Goal: Information Seeking & Learning: Check status

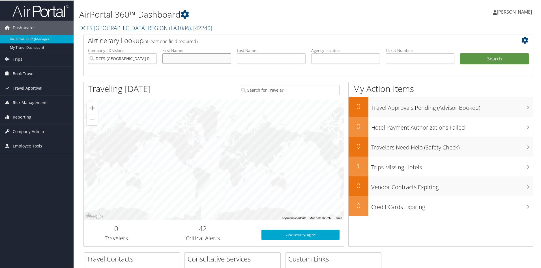
click at [214, 61] on input "text" at bounding box center [197, 58] width 69 height 10
type input "ZYQUINCIA"
click at [257, 57] on input "text" at bounding box center [271, 58] width 69 height 10
type input "BELL"
click at [479, 54] on button "Search" at bounding box center [494, 58] width 69 height 11
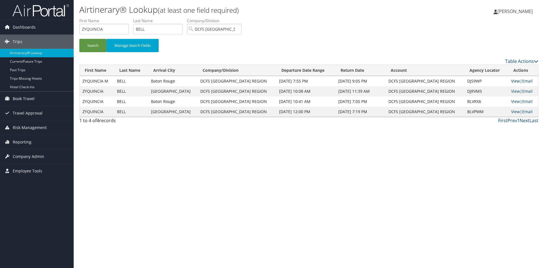
click at [512, 79] on link "View" at bounding box center [515, 80] width 9 height 5
click at [512, 80] on link "View" at bounding box center [515, 80] width 9 height 5
click at [513, 79] on link "View" at bounding box center [515, 80] width 9 height 5
click at [116, 28] on input "ZYQUINCIA" at bounding box center [104, 29] width 50 height 10
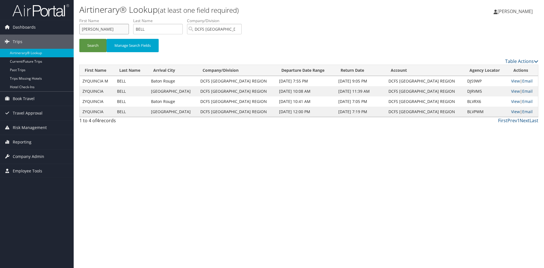
type input "latasha"
type input "stelly"
click at [79, 39] on button "Search" at bounding box center [92, 45] width 27 height 13
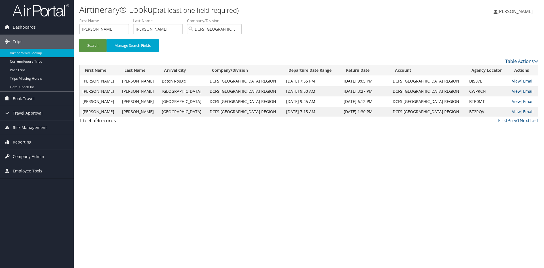
click at [512, 79] on link "View" at bounding box center [516, 80] width 9 height 5
click at [117, 29] on input "latasha" at bounding box center [104, 29] width 50 height 10
type input "zy"
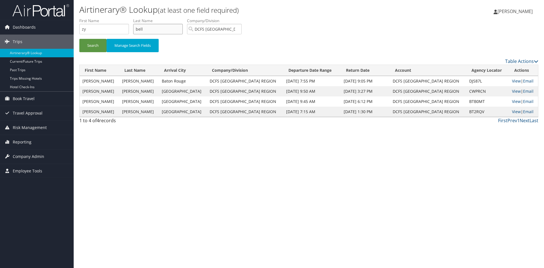
type input "bell"
click at [79, 39] on button "Search" at bounding box center [92, 45] width 27 height 13
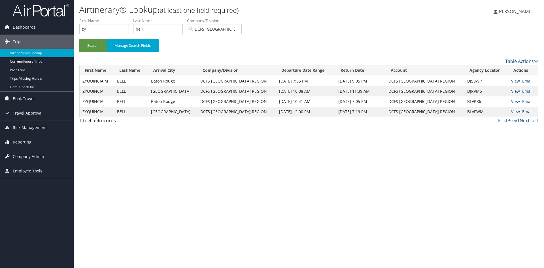
click at [512, 82] on link "View" at bounding box center [515, 80] width 9 height 5
click at [511, 91] on link "View" at bounding box center [515, 90] width 9 height 5
click at [511, 80] on link "View" at bounding box center [515, 80] width 9 height 5
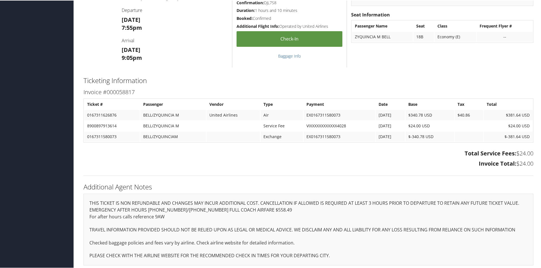
scroll to position [227, 0]
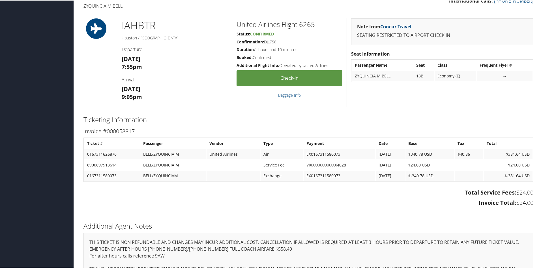
scroll to position [227, 0]
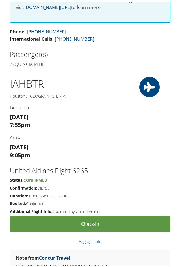
drag, startPoint x: 109, startPoint y: 75, endPoint x: -122, endPoint y: 53, distance: 232.3
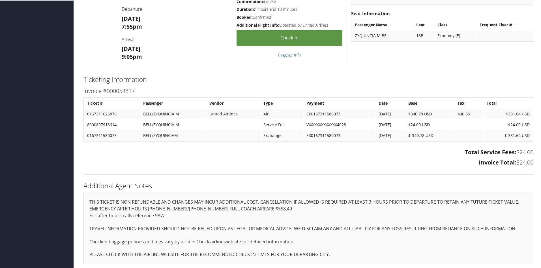
scroll to position [227, 0]
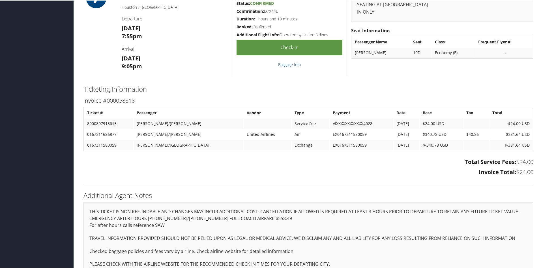
scroll to position [198, 0]
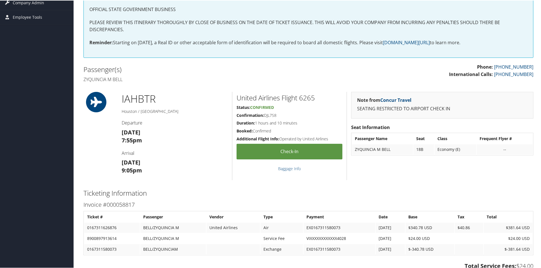
scroll to position [28, 0]
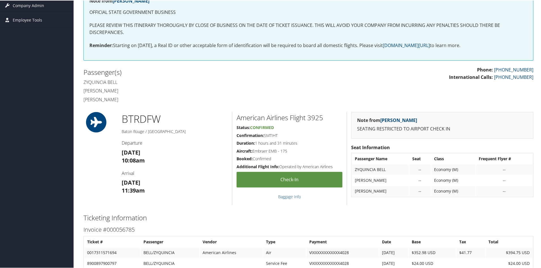
scroll to position [62, 0]
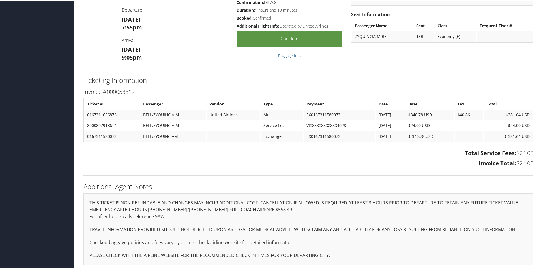
scroll to position [227, 0]
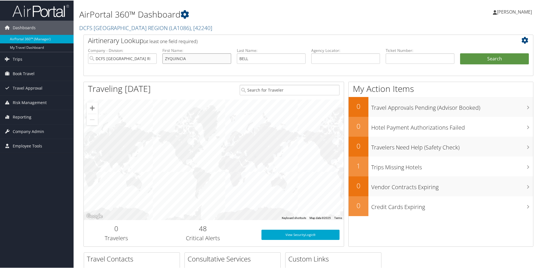
click at [210, 55] on input "ZYQUINCIA" at bounding box center [197, 58] width 69 height 10
type input "lat"
type input "raby"
click at [460, 53] on button "Search" at bounding box center [494, 58] width 69 height 11
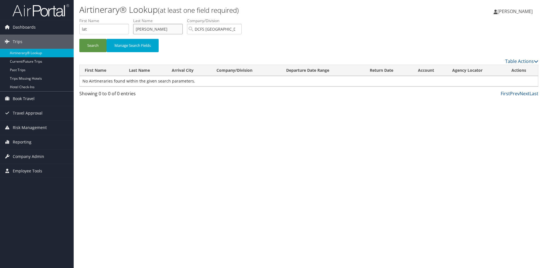
click at [174, 27] on input "raby" at bounding box center [158, 29] width 50 height 10
type input "raby stelly"
click at [79, 39] on button "Search" at bounding box center [92, 45] width 27 height 13
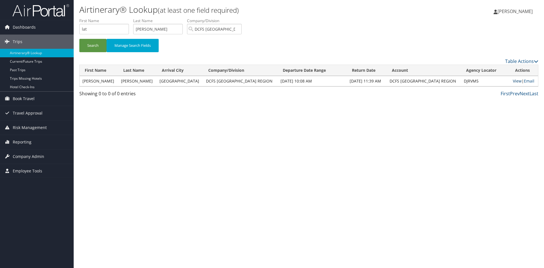
click at [513, 82] on link "View" at bounding box center [516, 80] width 9 height 5
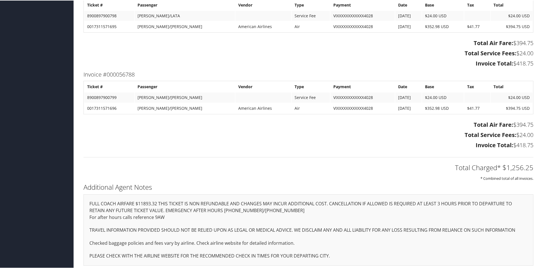
scroll to position [430, 0]
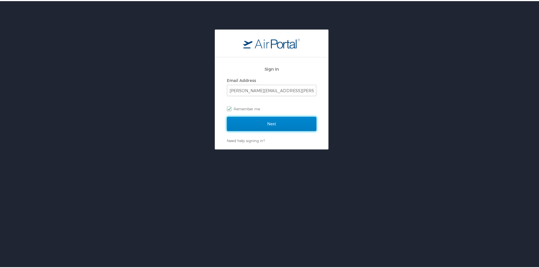
click at [247, 119] on input "Next" at bounding box center [271, 123] width 89 height 14
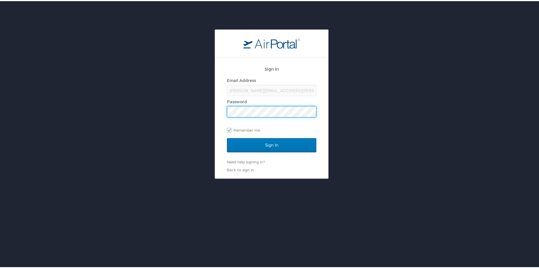
click at [227, 137] on input "Sign In" at bounding box center [271, 144] width 89 height 14
